Goal: Unclear

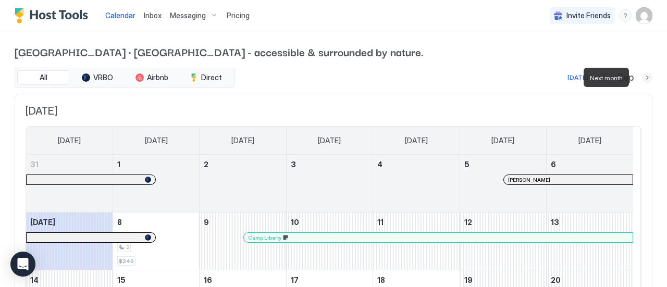
click at [642, 77] on button "Next month" at bounding box center [647, 77] width 10 height 10
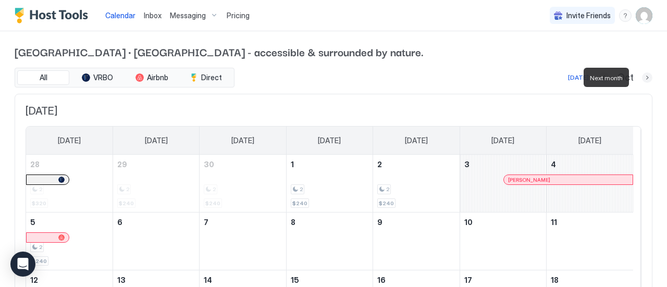
click at [642, 77] on button "Next month" at bounding box center [647, 77] width 10 height 10
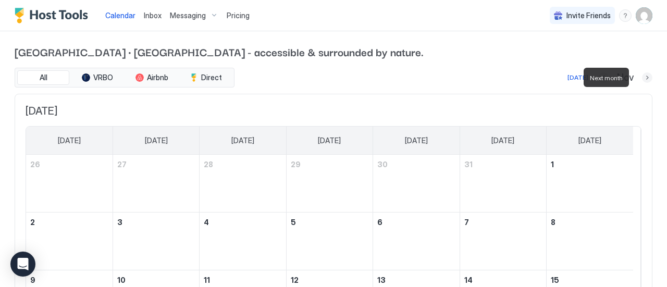
click at [642, 77] on button "Next month" at bounding box center [647, 77] width 10 height 10
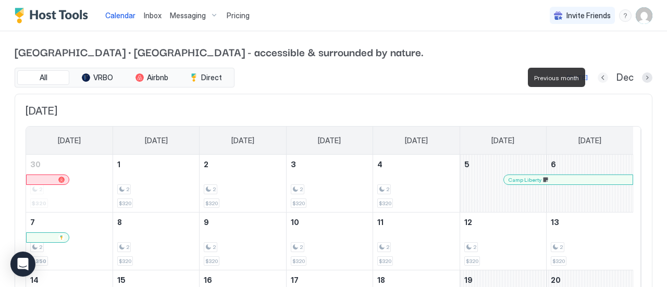
click at [598, 78] on button "Previous month" at bounding box center [603, 77] width 10 height 10
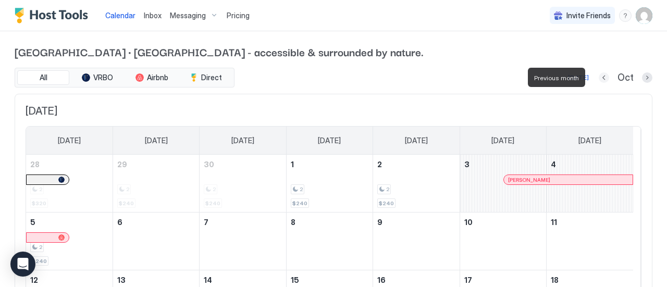
click at [599, 78] on button "Previous month" at bounding box center [604, 77] width 10 height 10
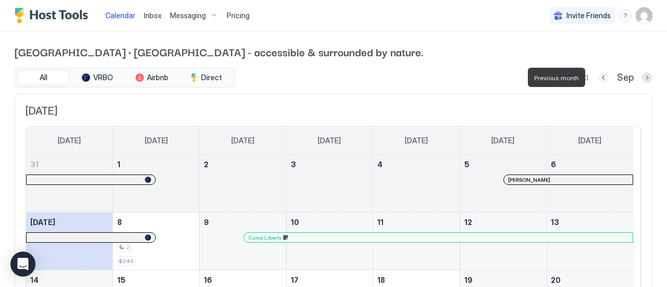
click at [599, 78] on button "Previous month" at bounding box center [604, 77] width 10 height 10
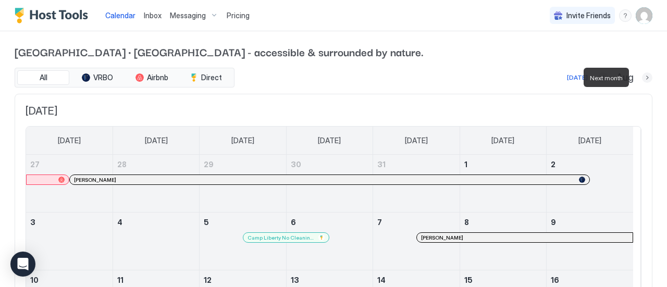
click at [642, 78] on button "Next month" at bounding box center [647, 77] width 10 height 10
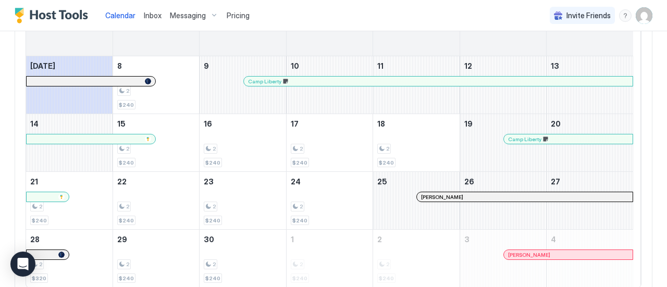
scroll to position [156, 0]
click at [516, 9] on div "Calendar Inbox Messaging Pricing Invite Friends RL" at bounding box center [333, 15] width 667 height 31
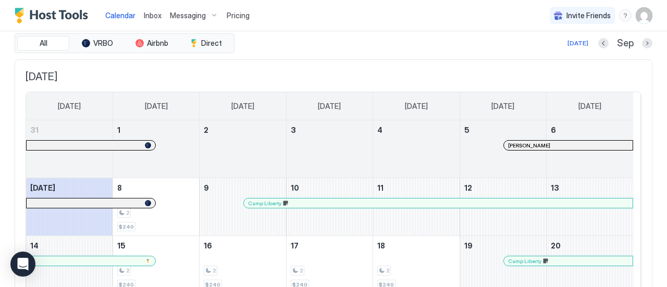
scroll to position [33, 0]
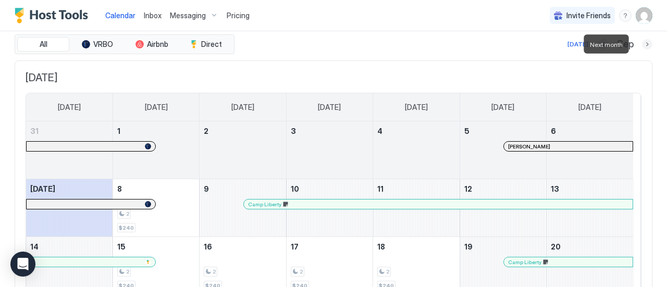
click at [642, 41] on button "Next month" at bounding box center [647, 44] width 10 height 10
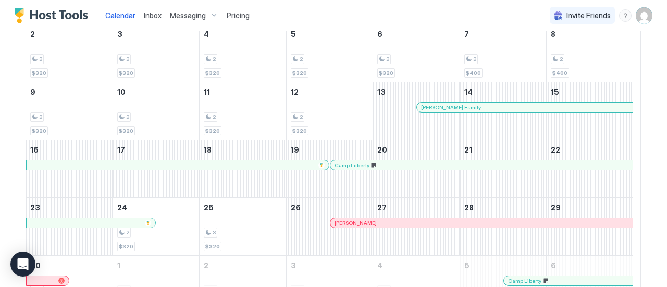
scroll to position [0, 0]
